Goal: Subscribe to service/newsletter

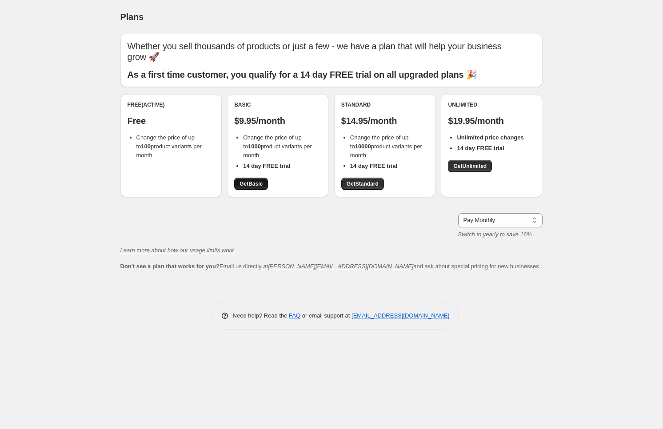
click at [252, 180] on span "Get Basic" at bounding box center [251, 183] width 23 height 7
click at [365, 180] on span "Get Standard" at bounding box center [363, 183] width 32 height 7
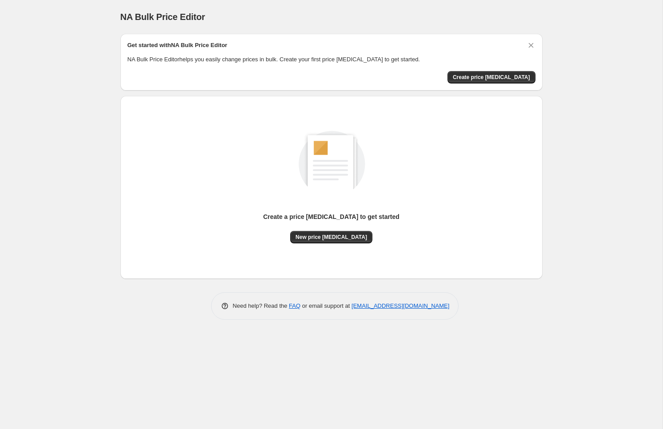
click at [93, 139] on div "NA Bulk Price Editor. This page is ready NA Bulk Price Editor Get started with …" at bounding box center [331, 214] width 663 height 429
click at [130, 231] on div "Create a price [MEDICAL_DATA] to get started New price [MEDICAL_DATA]" at bounding box center [332, 178] width 408 height 132
